Goal: Transaction & Acquisition: Purchase product/service

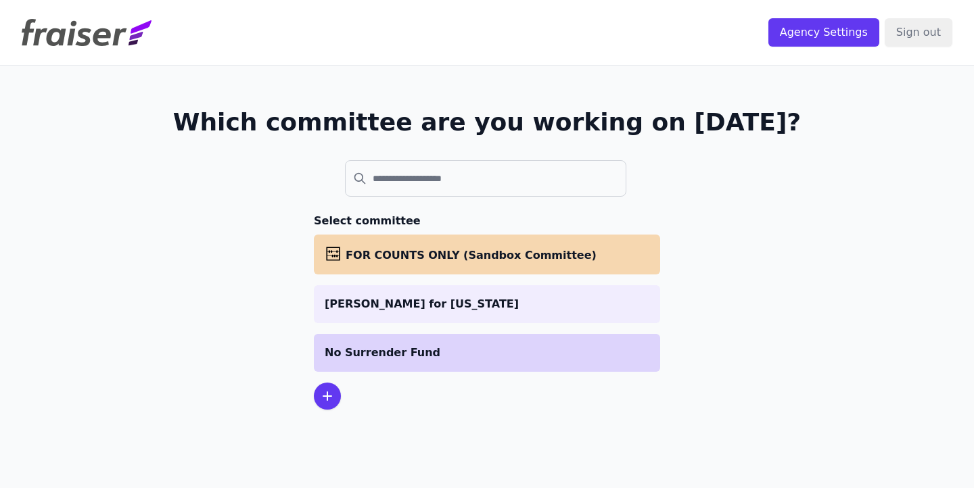
click at [373, 360] on p "No Surrender Fund" at bounding box center [487, 353] width 325 height 16
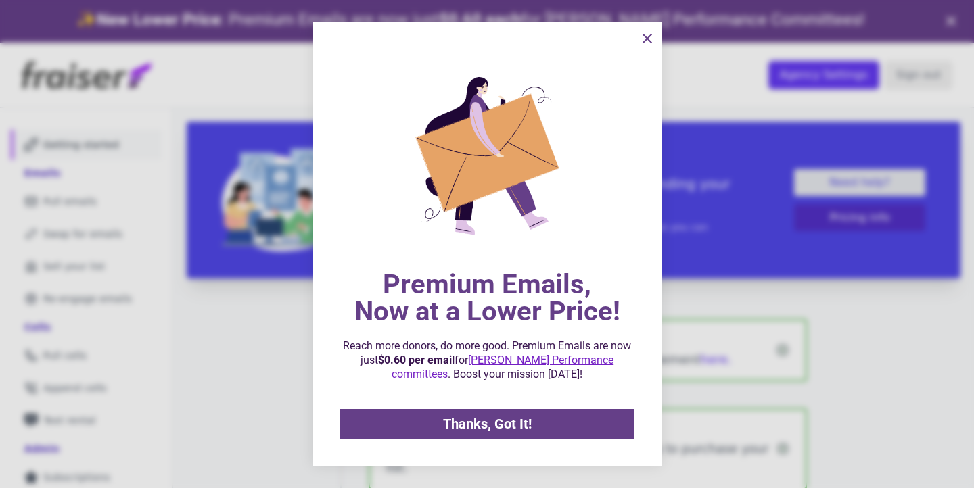
click at [642, 37] on icon "information" at bounding box center [647, 38] width 16 height 16
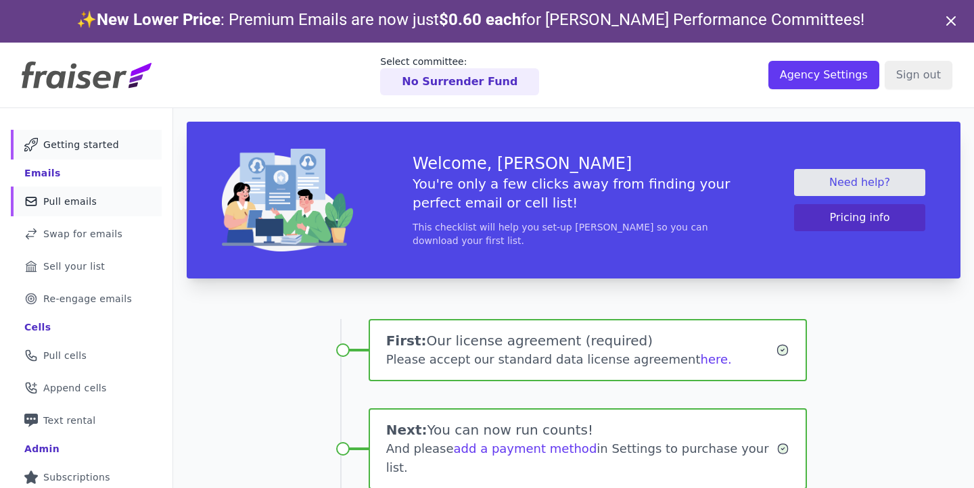
click at [63, 210] on link "Mail Icon Outline of a mail envelope Pull emails" at bounding box center [86, 202] width 151 height 30
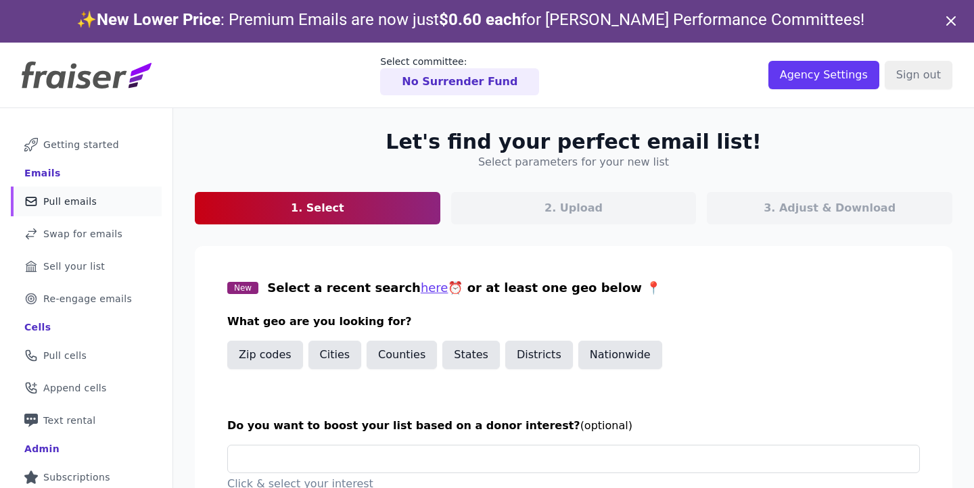
scroll to position [139, 0]
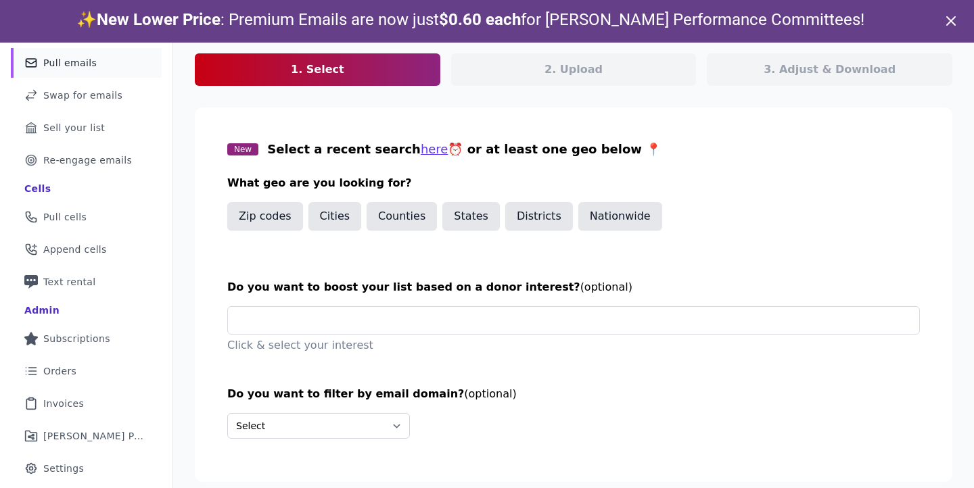
click at [582, 335] on div "Click & select your interest" at bounding box center [573, 329] width 692 height 47
click at [583, 329] on input "text" at bounding box center [579, 320] width 680 height 27
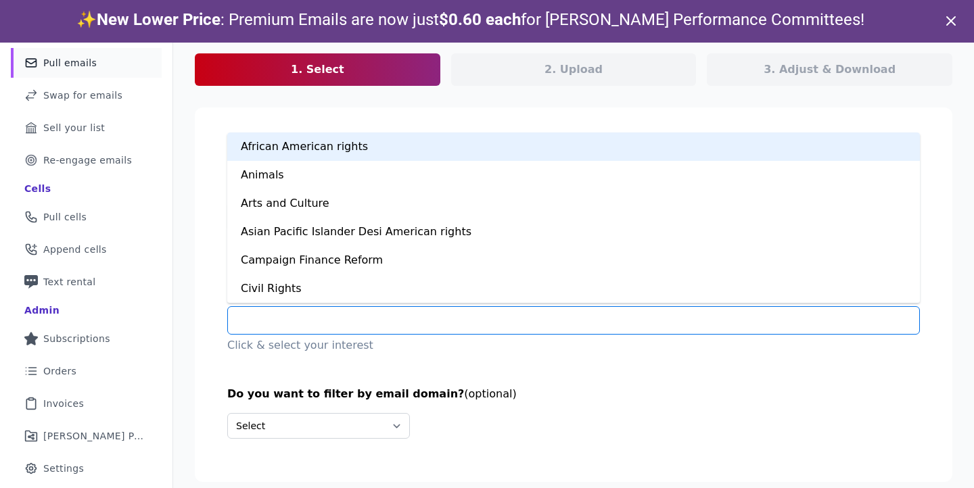
click at [583, 329] on input "text" at bounding box center [579, 320] width 680 height 27
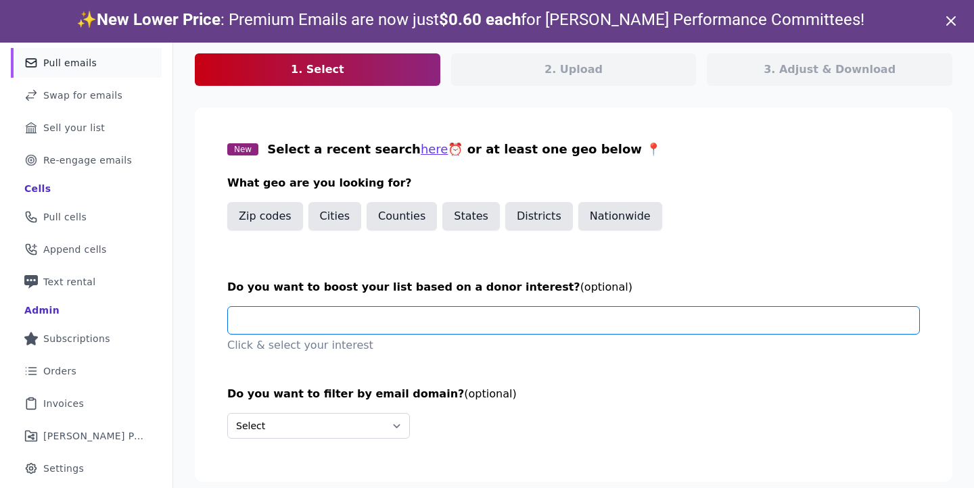
click at [548, 314] on input "text" at bounding box center [579, 320] width 680 height 27
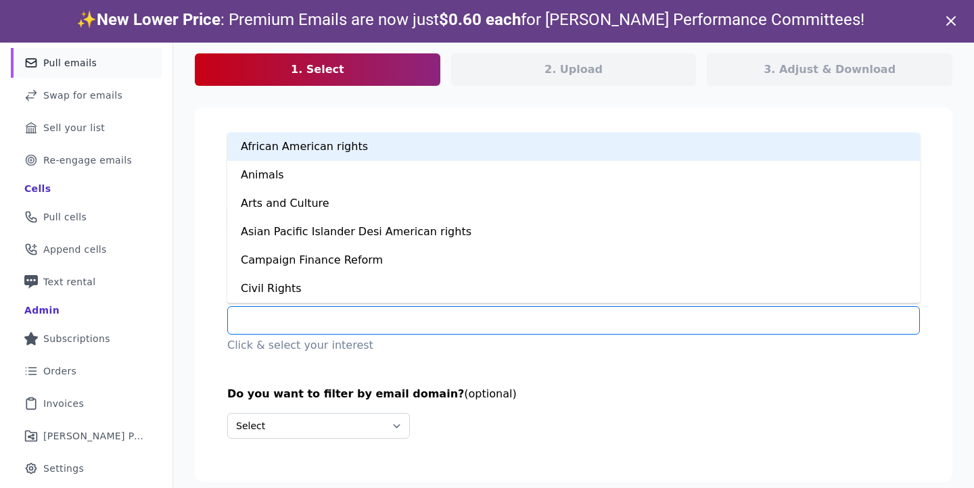
click at [548, 314] on input "text" at bounding box center [579, 320] width 680 height 27
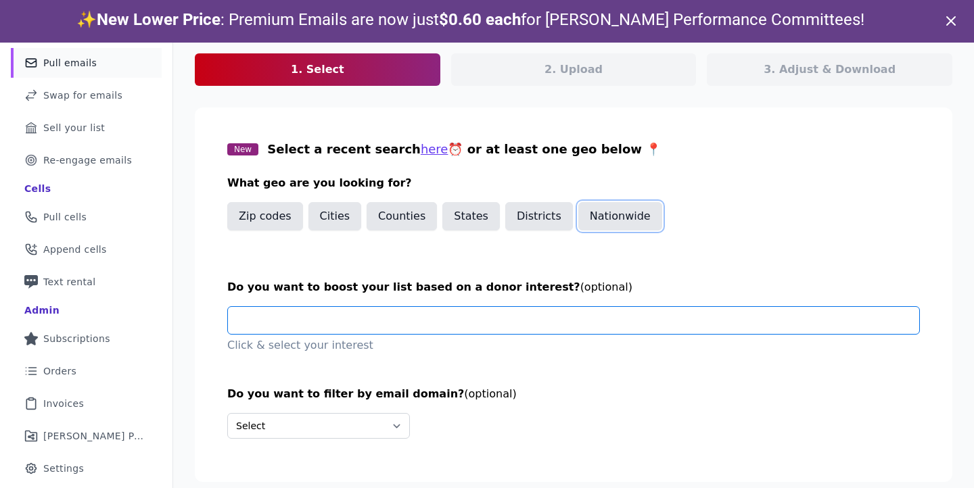
click at [647, 216] on button "Nationwide" at bounding box center [620, 216] width 84 height 28
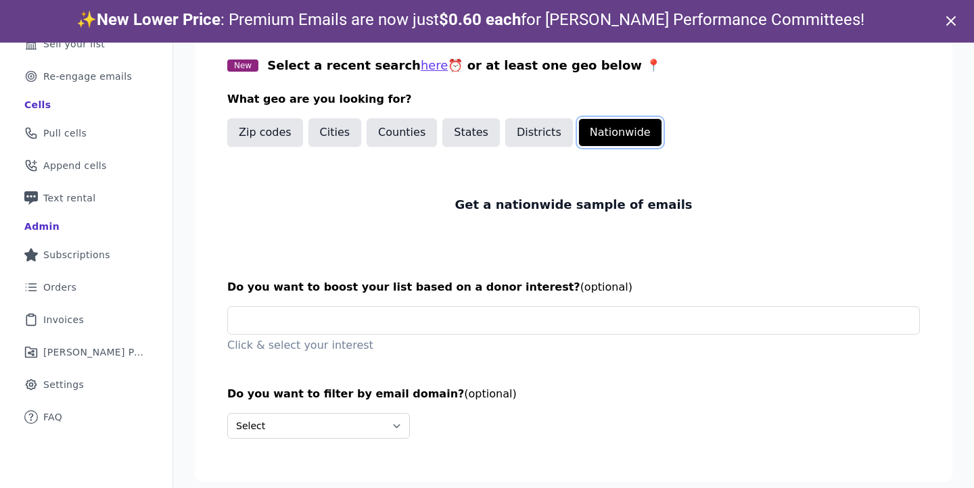
scroll to position [43, 0]
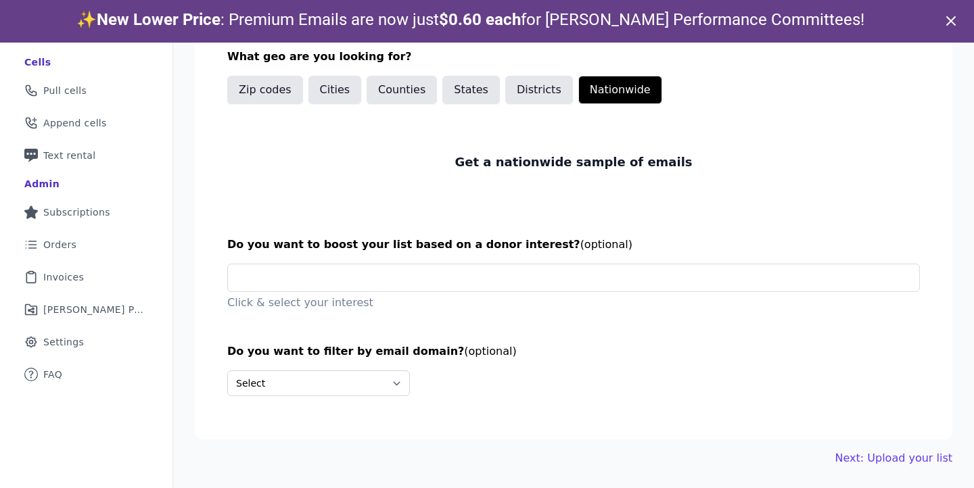
click at [878, 470] on div "Let's find your perfect email list! Select parameters for your new list 1. Sele…" at bounding box center [573, 165] width 801 height 645
click at [878, 469] on div "Let's find your perfect email list! Select parameters for your new list 1. Sele…" at bounding box center [573, 165] width 801 height 645
click at [878, 460] on link "Next: Upload your list" at bounding box center [893, 458] width 117 height 16
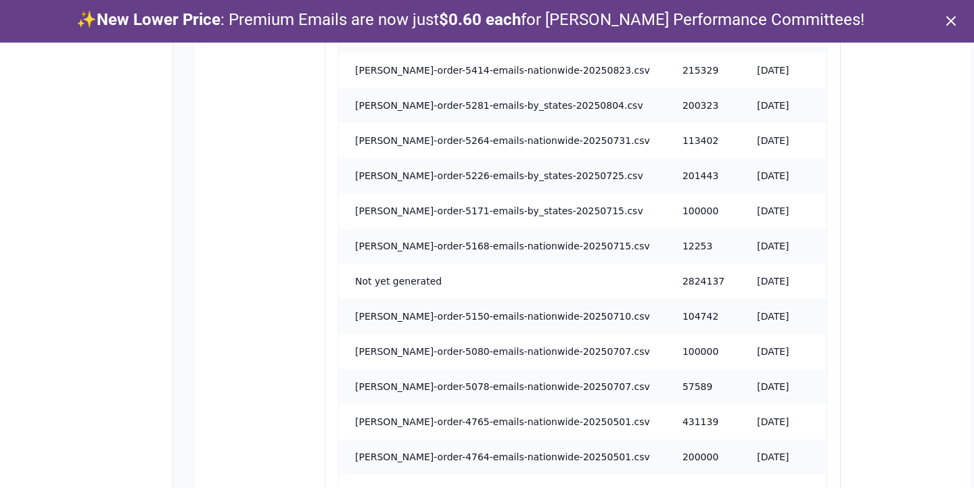
scroll to position [962, 0]
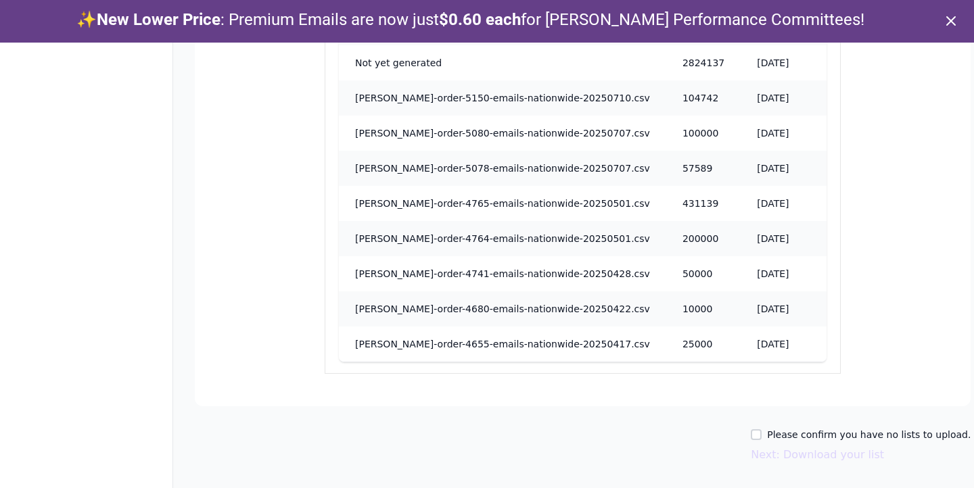
click at [908, 435] on label "Please confirm you have no lists to upload." at bounding box center [869, 435] width 204 height 14
click at [761, 435] on input "Please confirm you have no lists to upload." at bounding box center [756, 434] width 11 height 11
checkbox input "true"
click at [848, 458] on button "Next: Download your list" at bounding box center [817, 455] width 133 height 16
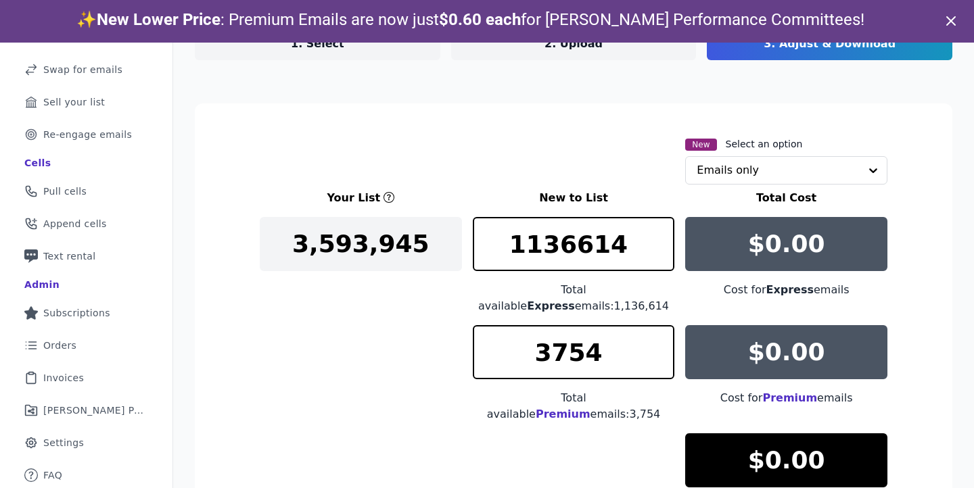
scroll to position [139, 0]
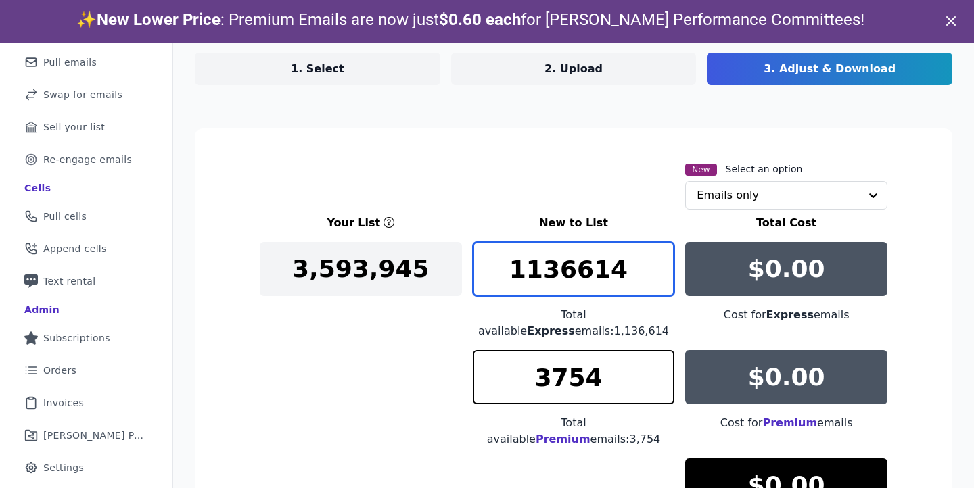
click at [565, 256] on input "1136614" at bounding box center [574, 269] width 202 height 54
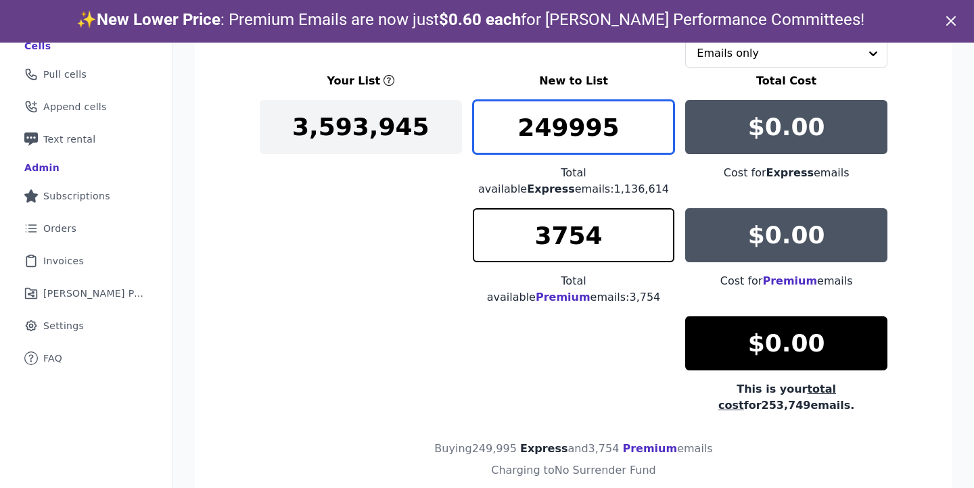
scroll to position [306, 0]
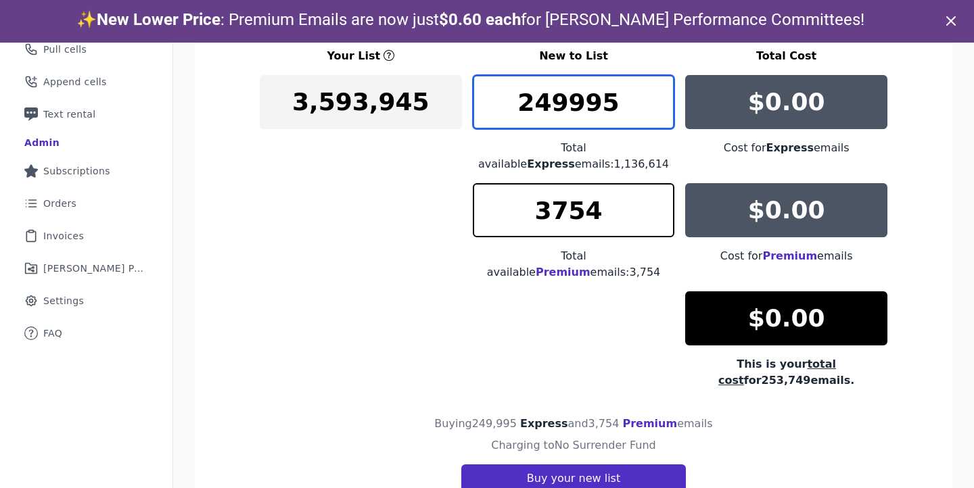
type input "249995"
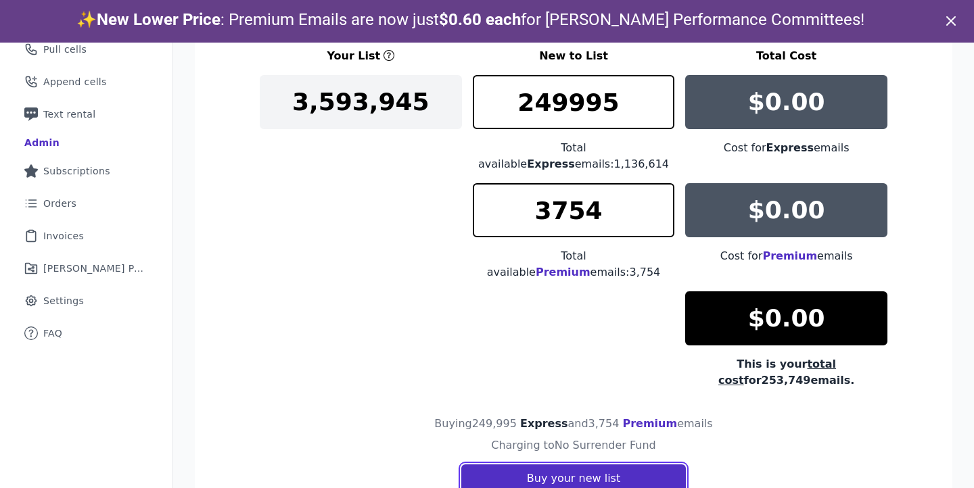
click at [595, 465] on button "Buy your new list" at bounding box center [573, 479] width 224 height 28
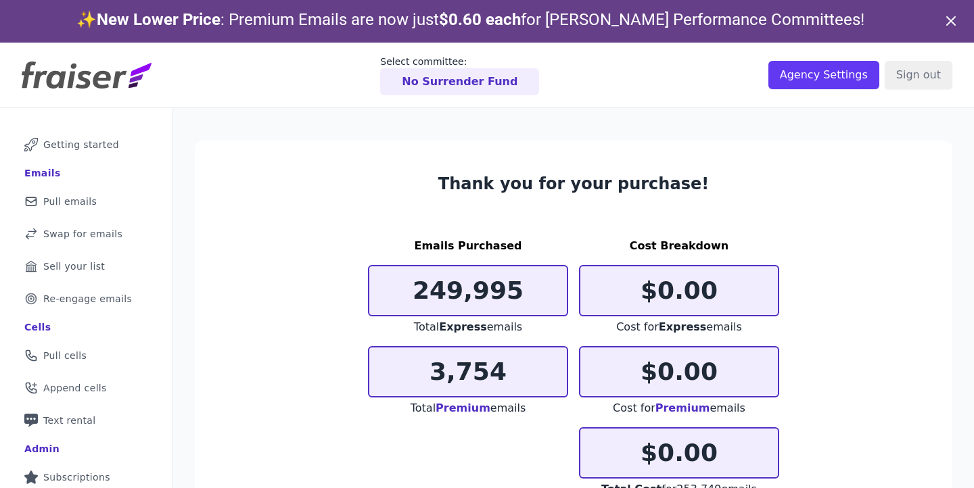
scroll to position [113, 0]
